Goal: Information Seeking & Learning: Learn about a topic

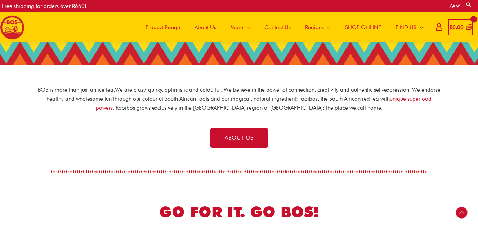
scroll to position [216, 0]
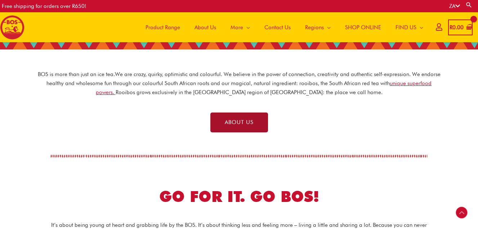
click at [246, 125] on span "ABOUT US" at bounding box center [239, 122] width 29 height 5
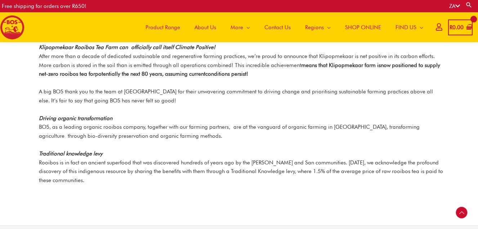
scroll to position [908, 0]
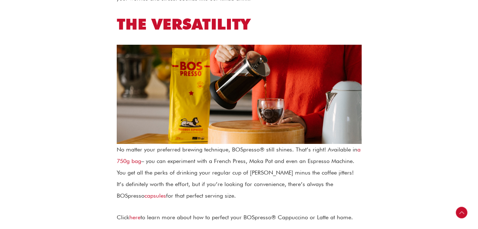
scroll to position [593, 0]
